Goal: Information Seeking & Learning: Obtain resource

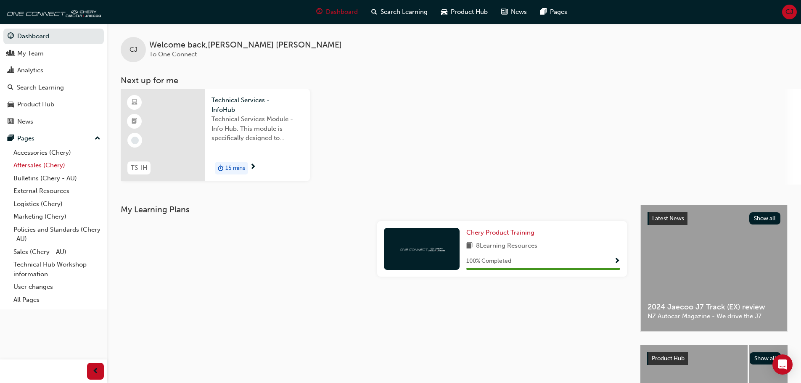
click at [49, 163] on link "Aftersales (Chery)" at bounding box center [57, 165] width 94 height 13
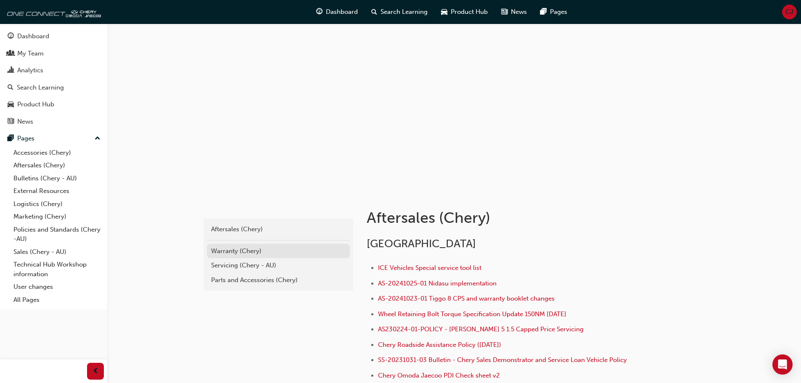
click at [256, 253] on div "Warranty (Chery)" at bounding box center [278, 251] width 135 height 10
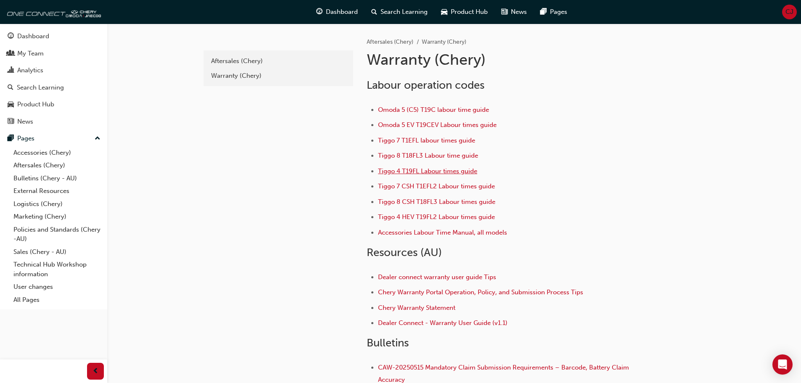
click at [428, 170] on span "Tiggo 4 T19FL Labour times guide" at bounding box center [427, 171] width 99 height 8
click at [405, 170] on span "Tiggo 4 T19FL Labour times guide" at bounding box center [427, 171] width 99 height 8
click at [403, 173] on span "Tiggo 4 T19FL Labour times guide" at bounding box center [427, 171] width 99 height 8
click at [395, 169] on span "Tiggo 4 T19FL Labour times guide" at bounding box center [427, 171] width 99 height 8
click at [398, 172] on span "Tiggo 4 T19FL Labour times guide" at bounding box center [427, 171] width 99 height 8
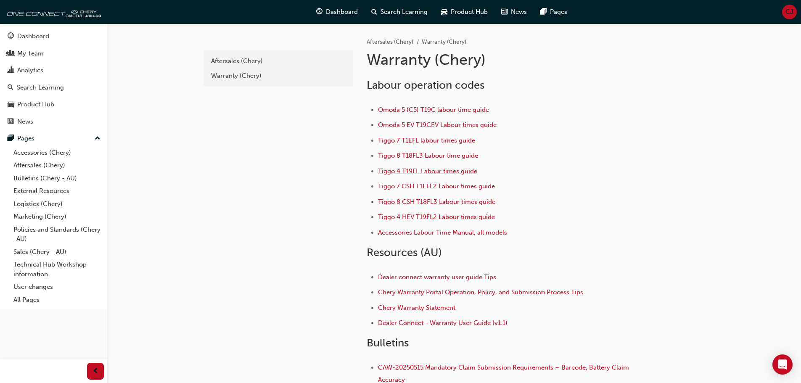
click at [412, 169] on span "Tiggo 4 T19FL Labour times guide" at bounding box center [427, 171] width 99 height 8
click at [464, 169] on span "Tiggo 4 T19FL Labour times guide" at bounding box center [427, 171] width 99 height 8
click at [434, 169] on span "Tiggo 4 T19FL Labour times guide" at bounding box center [427, 171] width 99 height 8
